Goal: Find specific page/section: Find specific page/section

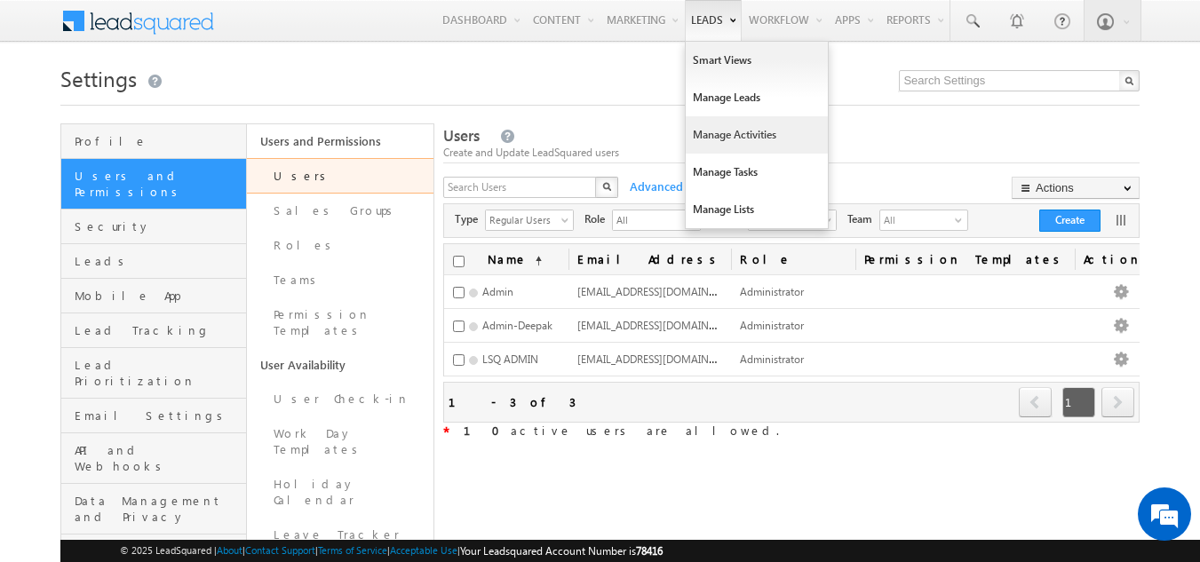
click at [711, 132] on link "Manage Activities" at bounding box center [757, 134] width 142 height 37
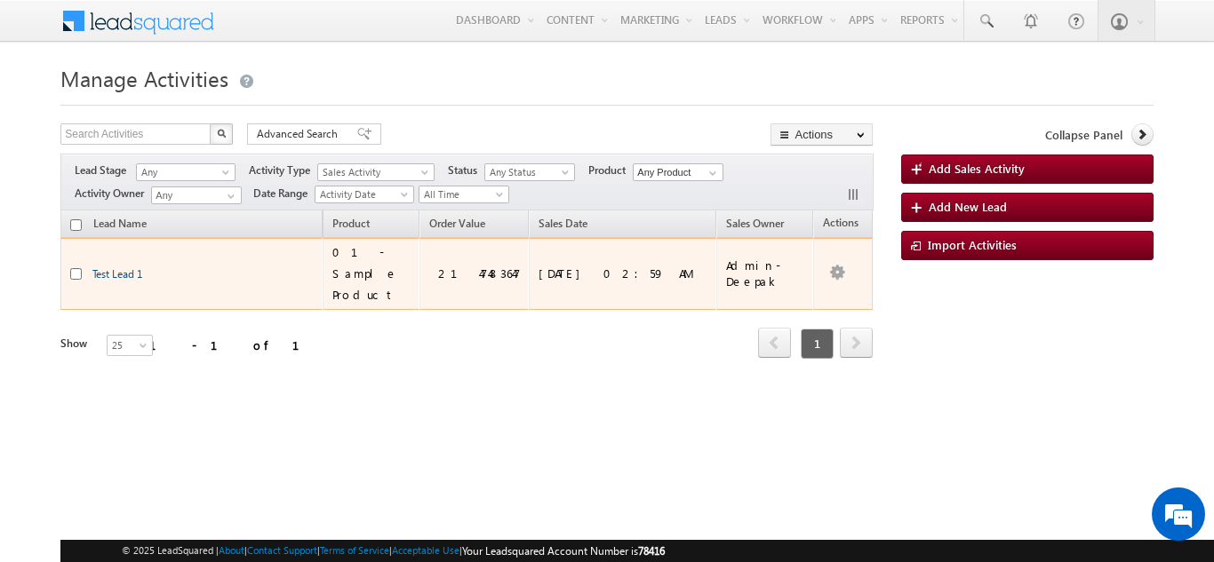
click at [122, 267] on link "Test Lead 1" at bounding box center [117, 273] width 50 height 13
